Goal: Browse casually: Explore the website without a specific task or goal

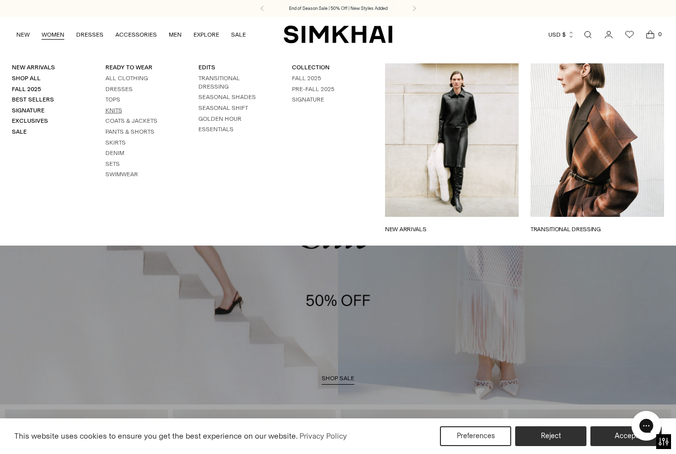
click at [109, 107] on link "Knits" at bounding box center [113, 110] width 17 height 7
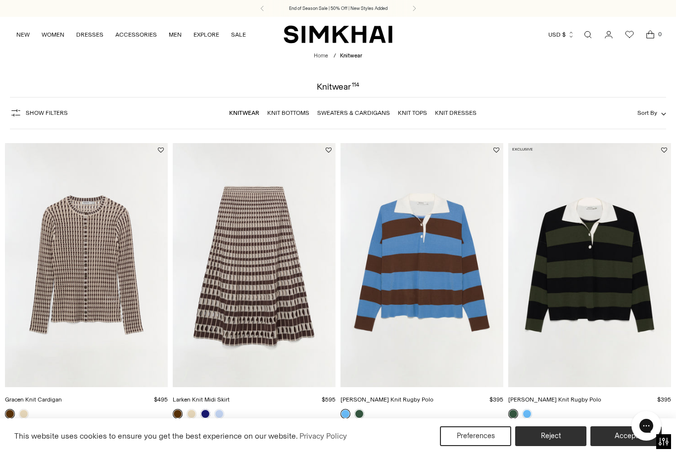
click at [345, 112] on link "Sweaters & Cardigans" at bounding box center [353, 112] width 73 height 7
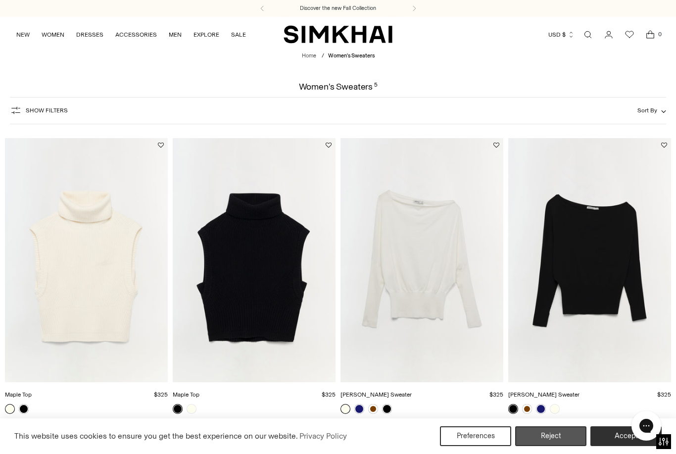
click at [556, 433] on button "Reject" at bounding box center [550, 436] width 71 height 20
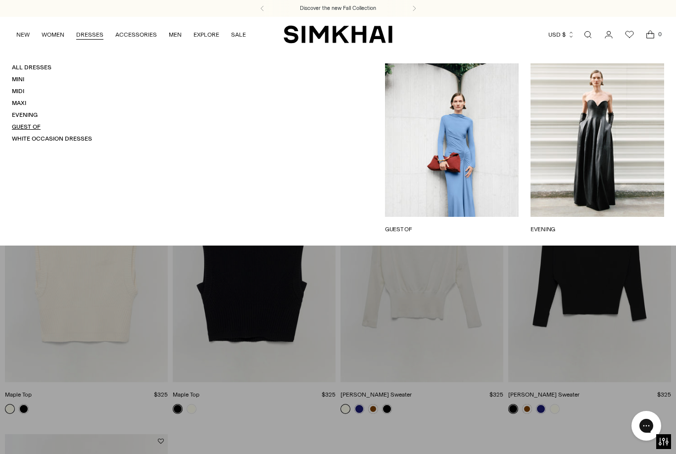
click at [21, 123] on link "Guest Of" at bounding box center [26, 126] width 29 height 7
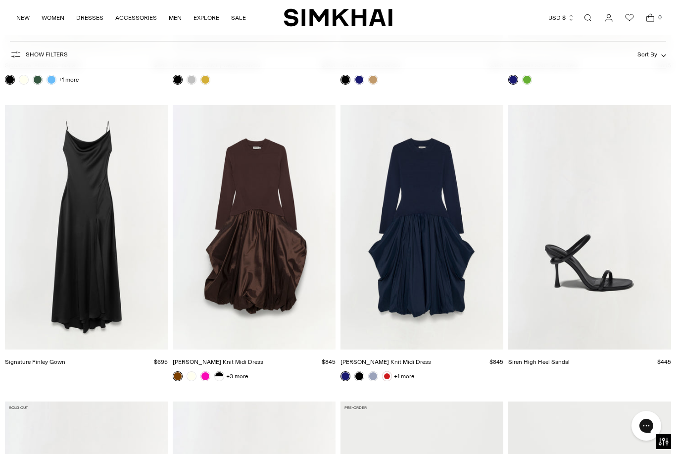
scroll to position [6841, 0]
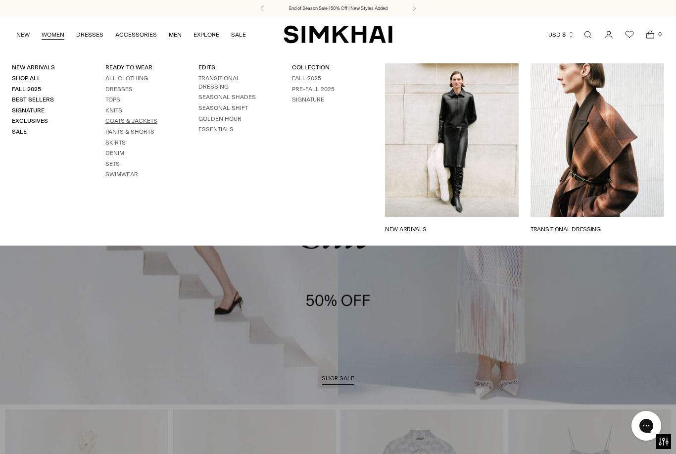
click at [124, 117] on link "Coats & Jackets" at bounding box center [131, 120] width 52 height 7
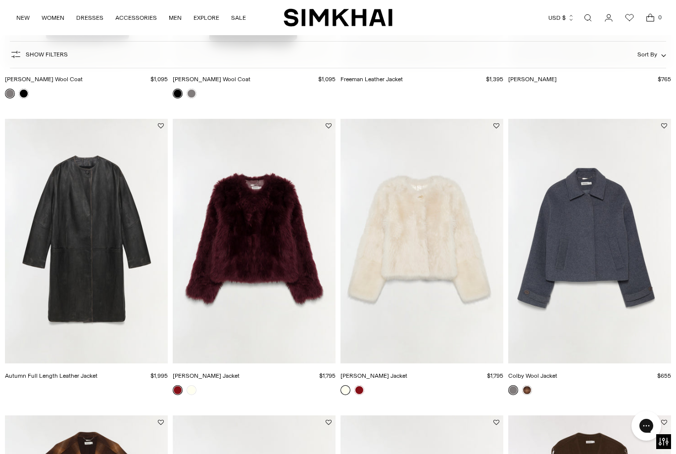
scroll to position [315, 0]
